Goal: Transaction & Acquisition: Purchase product/service

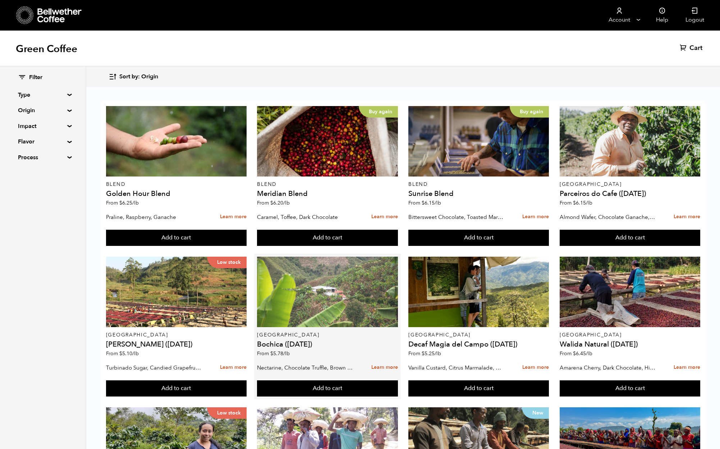
scroll to position [422, 0]
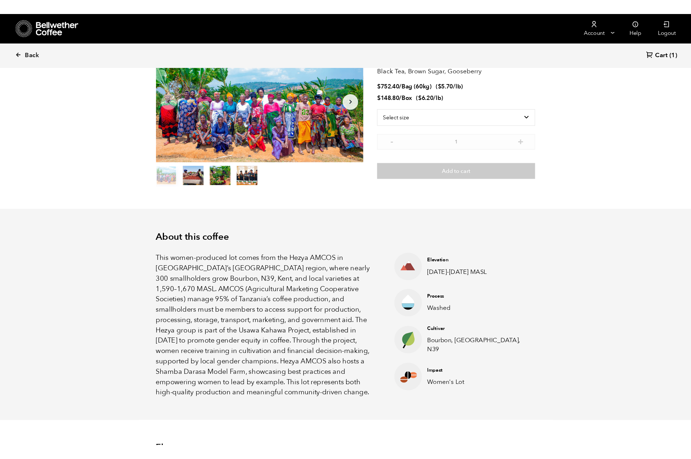
scroll to position [2, 0]
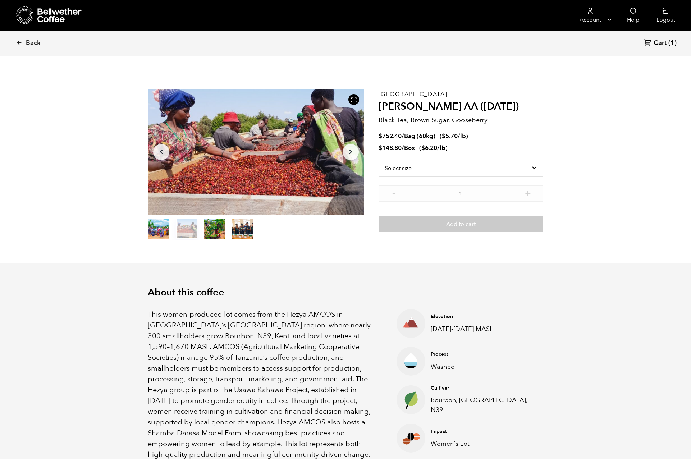
click at [529, 268] on div "About this coffee This women-produced lot comes from the Hezya AMCOS in Tanzani…" at bounding box center [345, 373] width 431 height 220
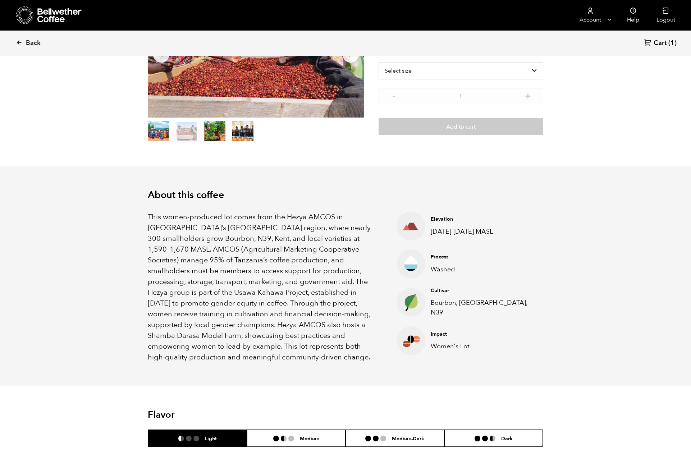
scroll to position [0, 0]
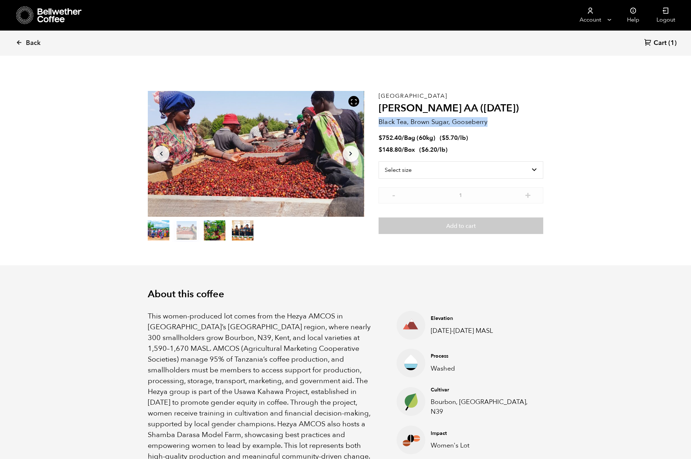
drag, startPoint x: 379, startPoint y: 123, endPoint x: 490, endPoint y: 123, distance: 111.0
click at [490, 123] on p "Black Tea, Brown Sugar, Gooseberry" at bounding box center [460, 122] width 165 height 10
copy p "Black Tea, Brown Sugar, Gooseberry"
drag, startPoint x: 346, startPoint y: 318, endPoint x: 362, endPoint y: 317, distance: 15.6
click at [362, 317] on p "This women-produced lot comes from the Hezya AMCOS in Tanzania’s Mbozi region, …" at bounding box center [263, 386] width 231 height 151
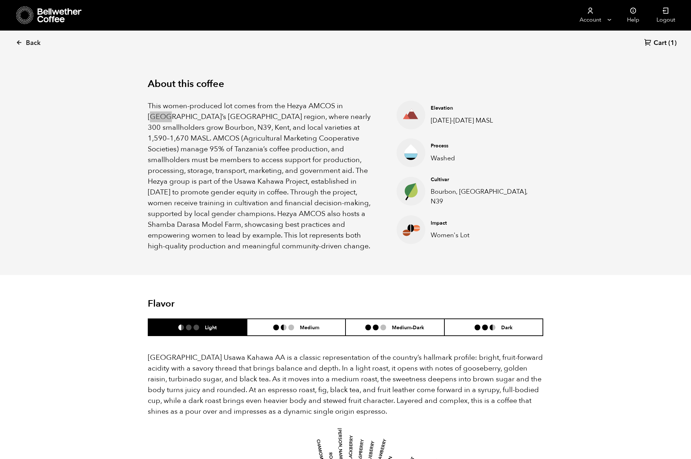
scroll to position [267, 0]
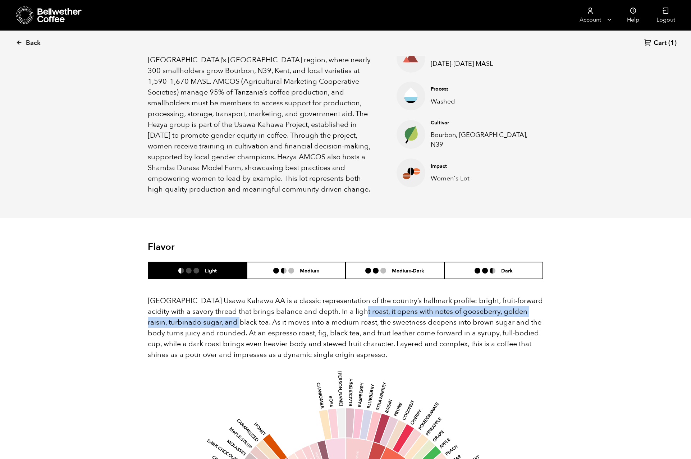
drag, startPoint x: 212, startPoint y: 312, endPoint x: 345, endPoint y: 303, distance: 134.0
click at [345, 303] on p "Tanzania Usawa Kahawa AA is a classic representation of the country’s hallmark …" at bounding box center [345, 327] width 395 height 65
copy p "it opens with notes of gooseberry, golden raisin, turbinado sugar, and black tea"
